Goal: Task Accomplishment & Management: Use online tool/utility

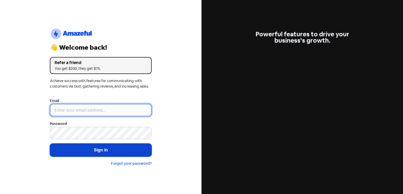
type input "[EMAIL_ADDRESS][DOMAIN_NAME]"
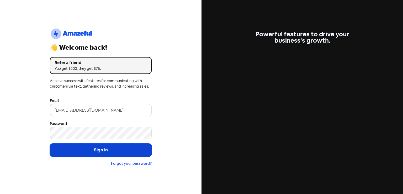
click at [113, 153] on button "Sign in" at bounding box center [101, 150] width 102 height 13
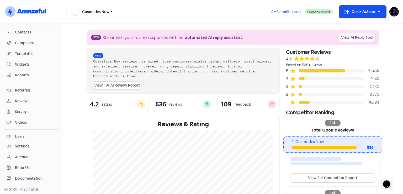
scroll to position [122, 0]
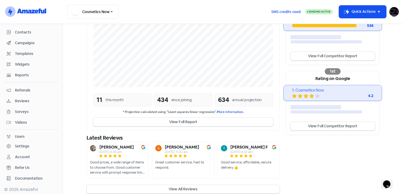
click at [36, 99] on span "Reviews" at bounding box center [35, 102] width 41 height 6
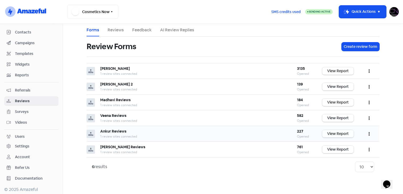
click at [347, 130] on link "View Report" at bounding box center [337, 134] width 31 height 8
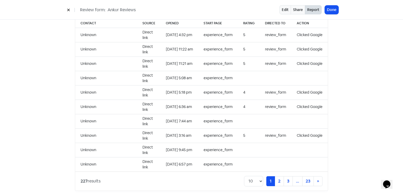
scroll to position [539, 0]
click at [334, 10] on button "Done" at bounding box center [331, 10] width 14 height 9
